Goal: Information Seeking & Learning: Learn about a topic

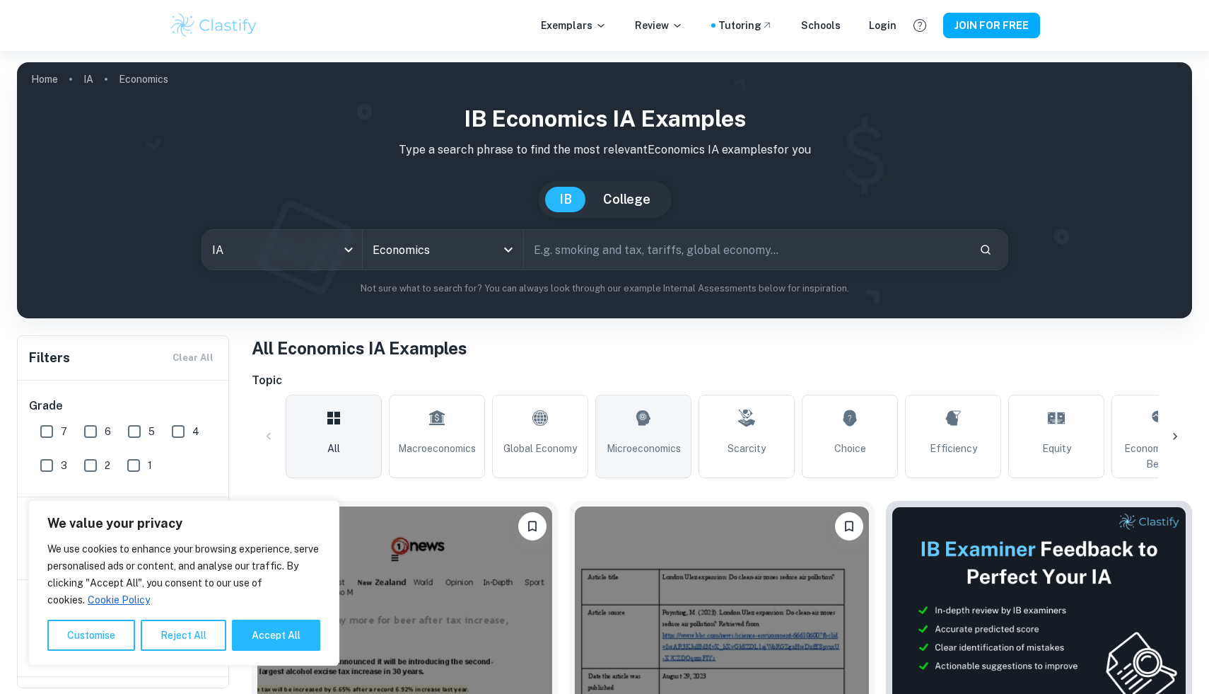
click at [610, 425] on link "Microeconomics" at bounding box center [643, 436] width 96 height 83
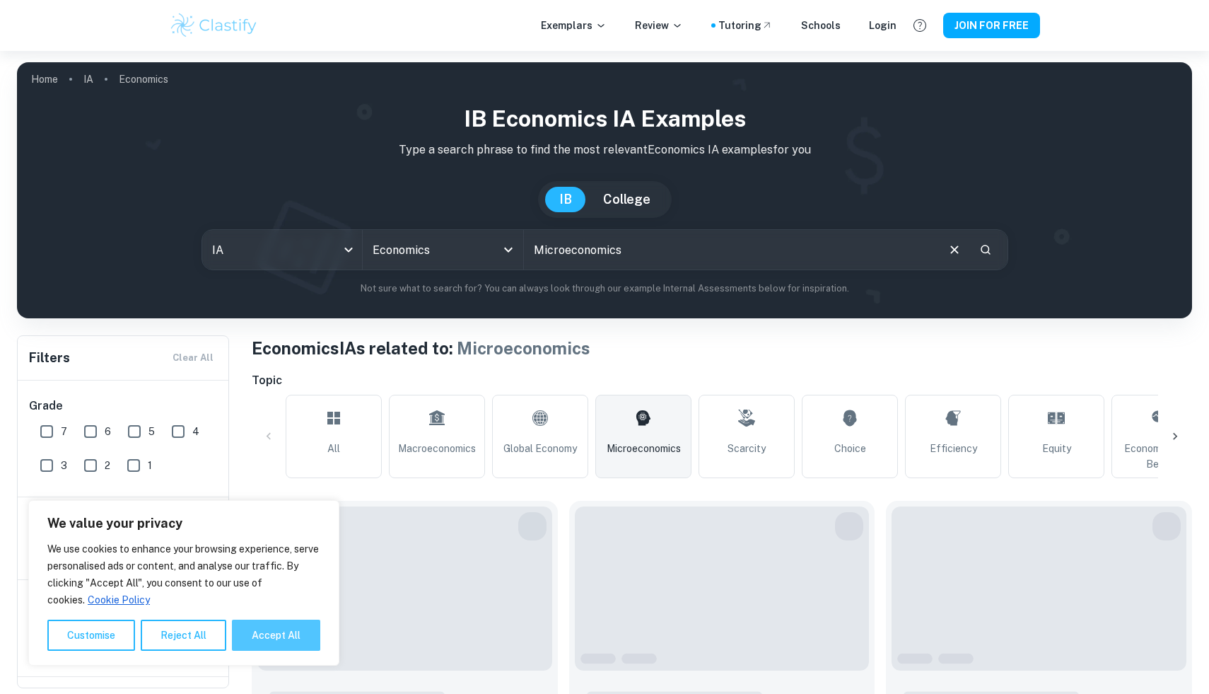
click at [272, 638] on button "Accept All" at bounding box center [276, 634] width 88 height 31
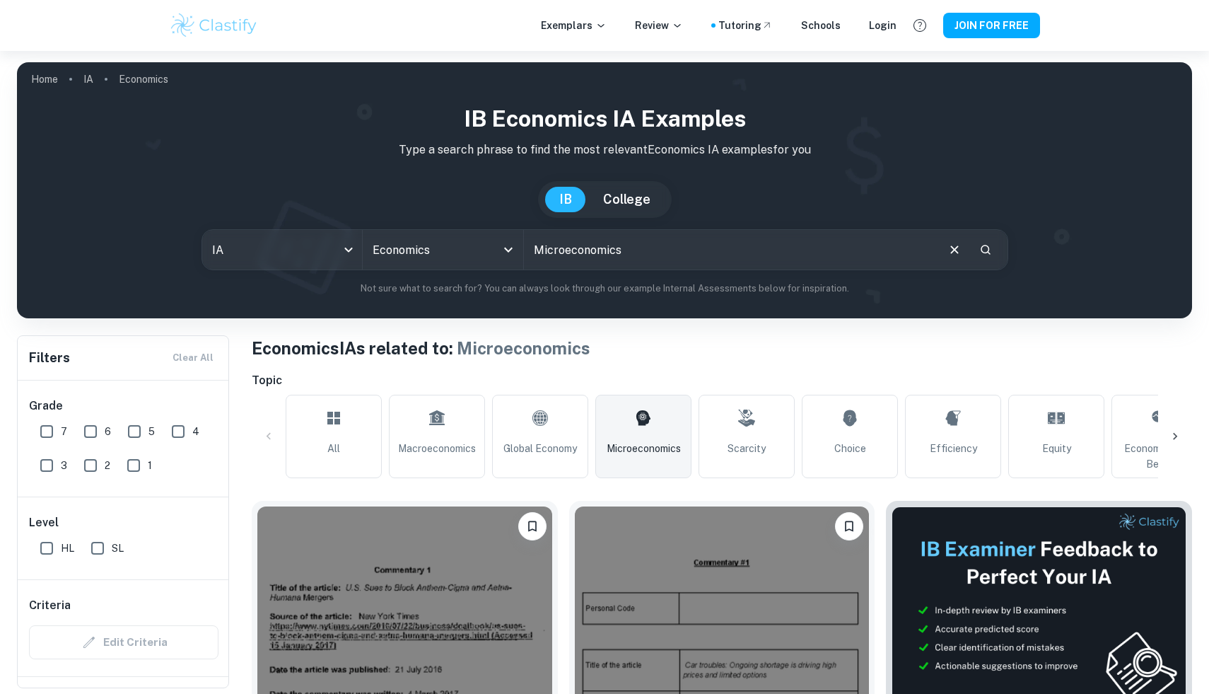
checkbox input "true"
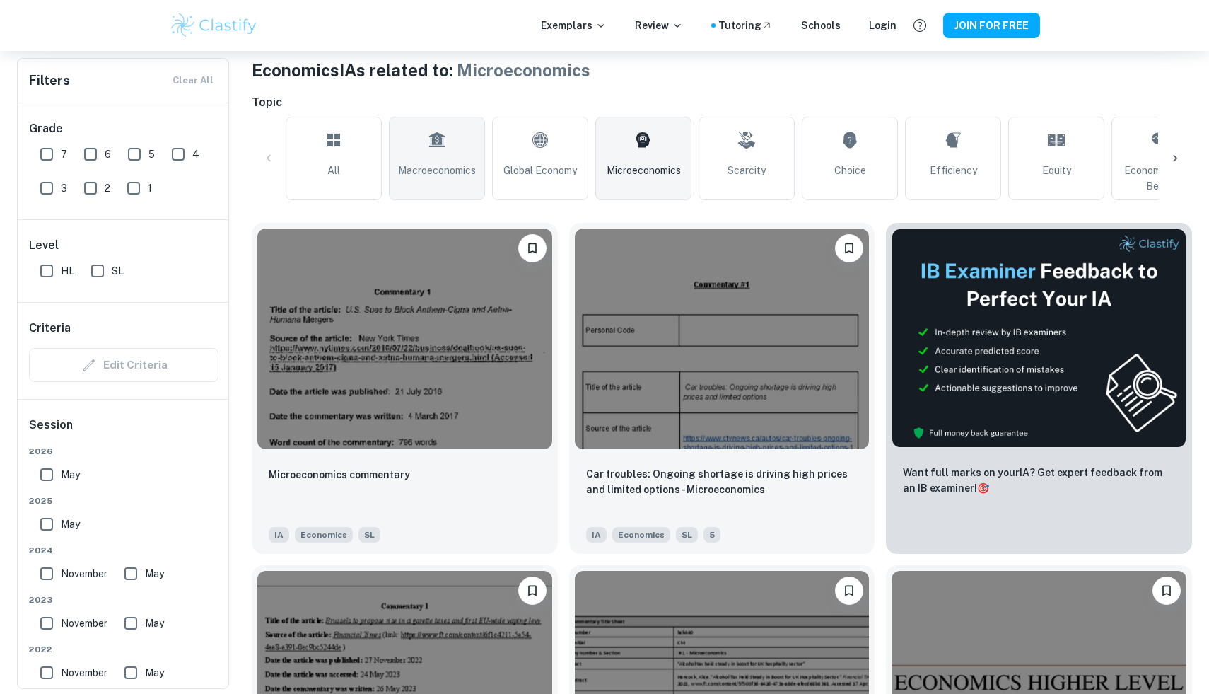
scroll to position [280, 0]
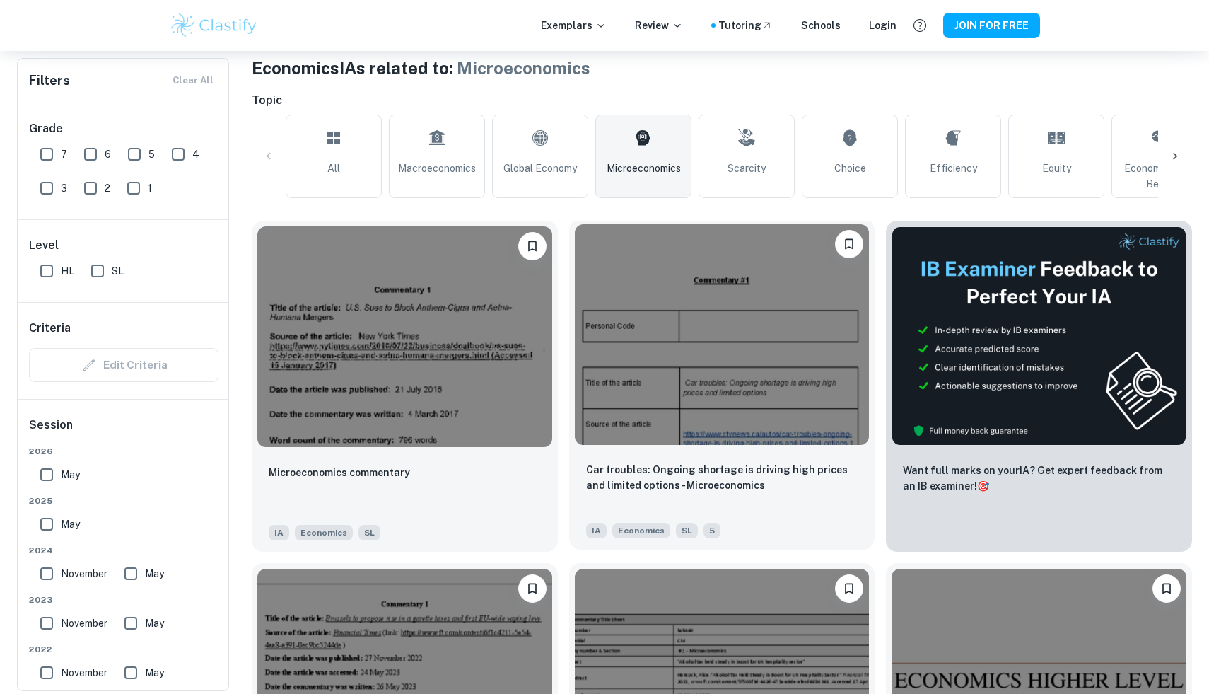
click at [677, 314] on img at bounding box center [722, 334] width 295 height 221
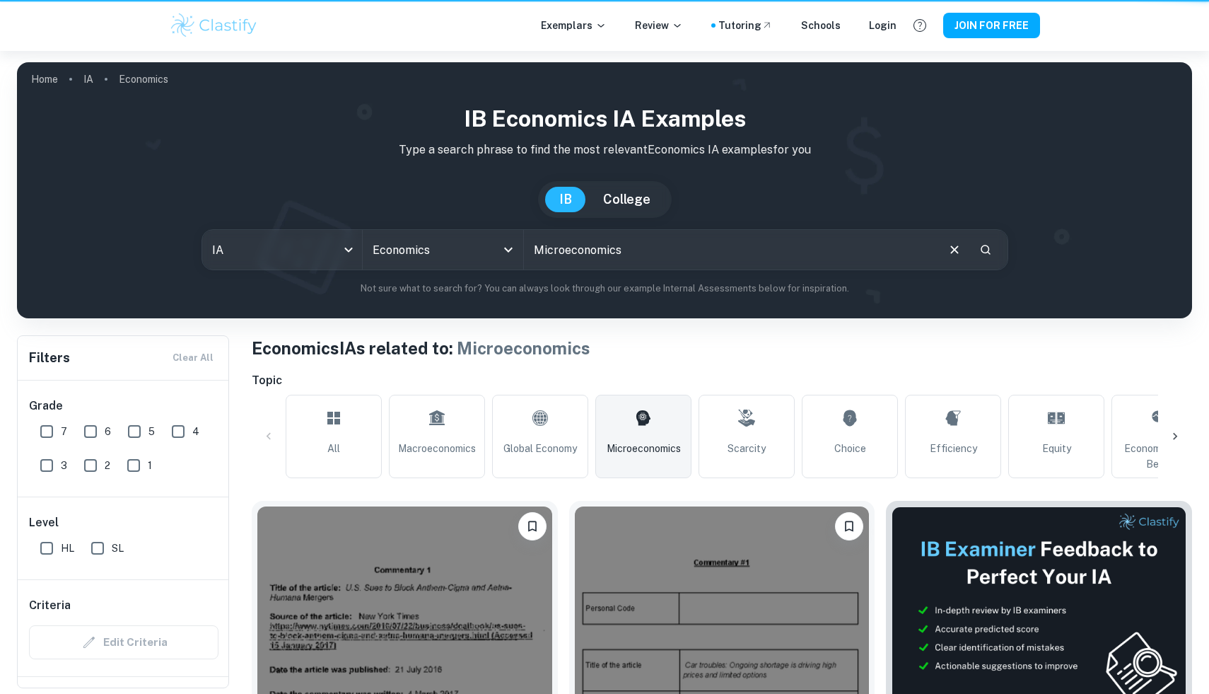
scroll to position [280, 0]
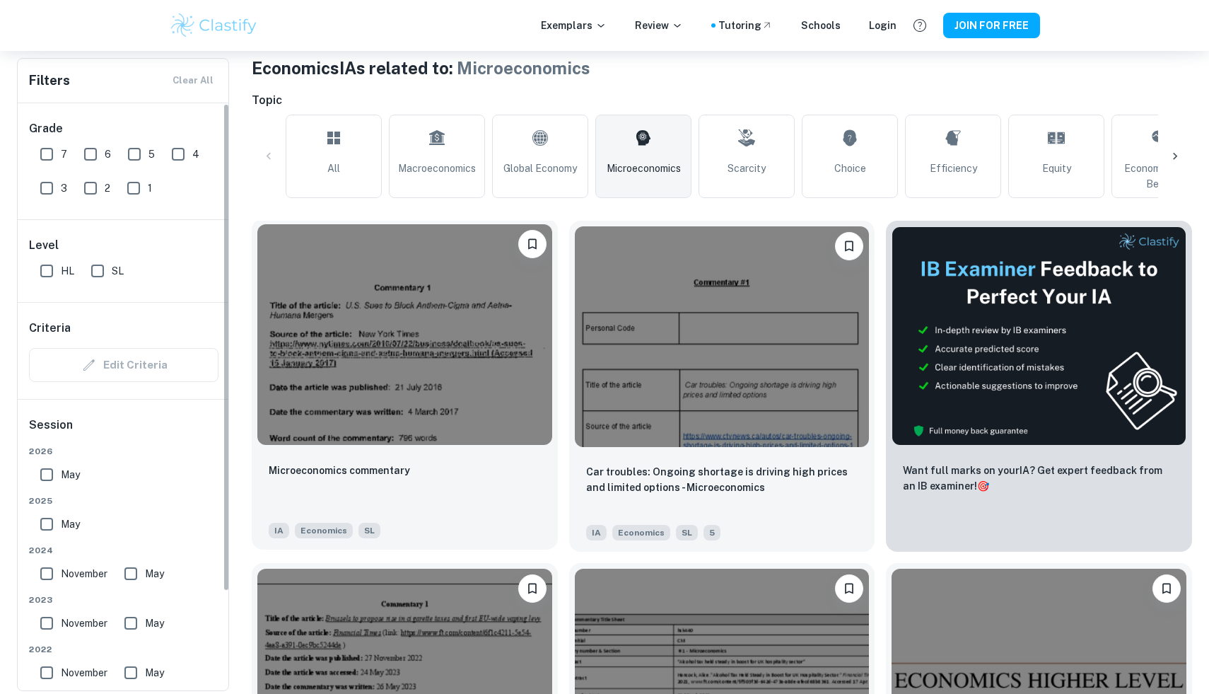
click at [447, 392] on img at bounding box center [404, 334] width 295 height 221
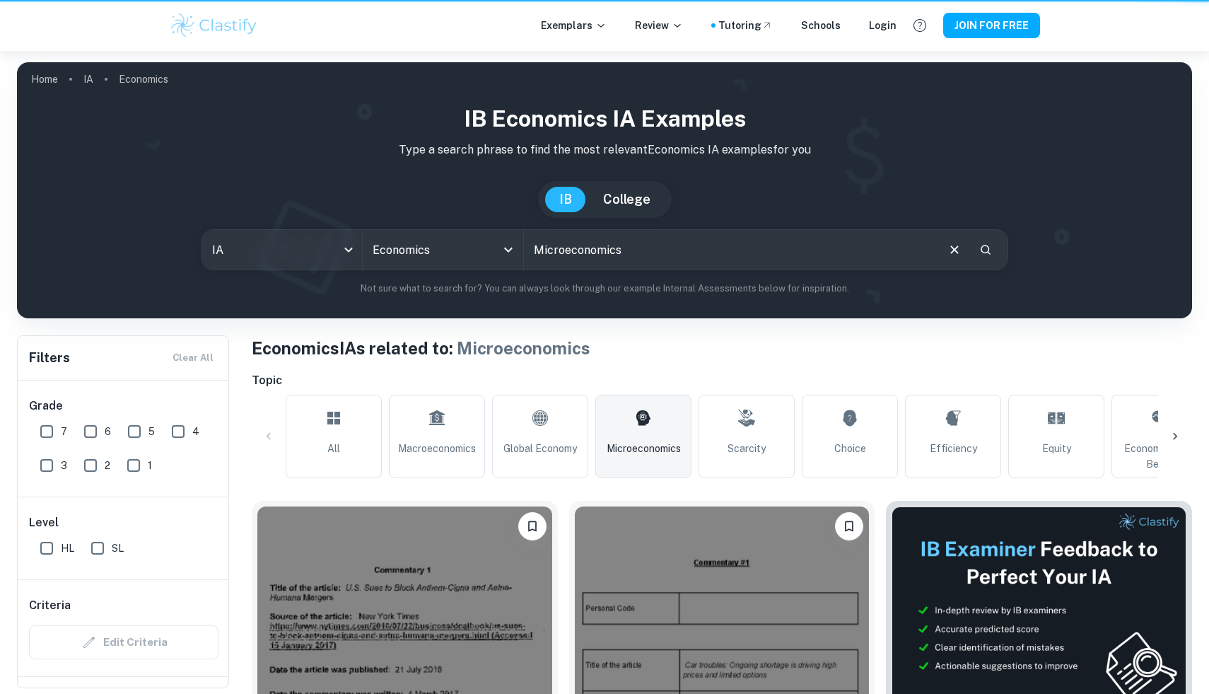
scroll to position [280, 0]
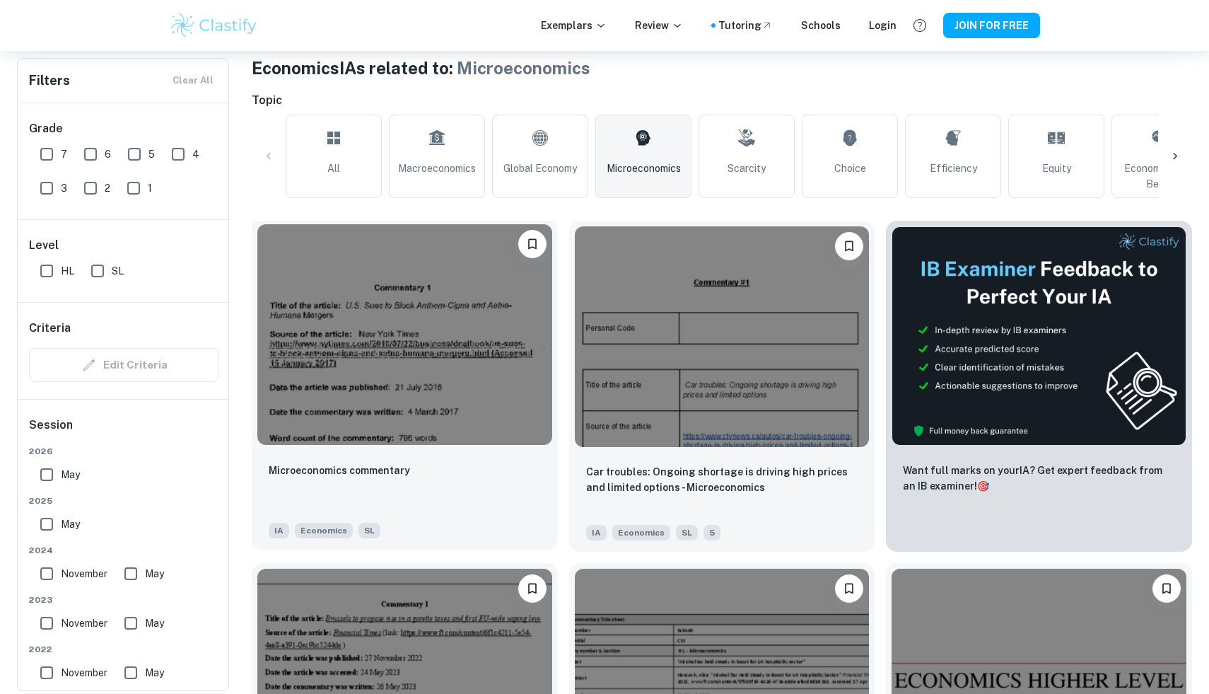
click at [375, 295] on img at bounding box center [404, 334] width 295 height 221
